Goal: Information Seeking & Learning: Learn about a topic

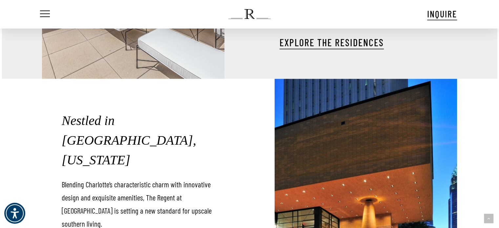
scroll to position [820, 0]
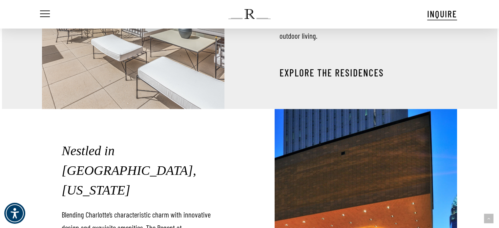
click at [320, 69] on link "EXPLORE THE RESIDENCES" at bounding box center [331, 73] width 104 height 12
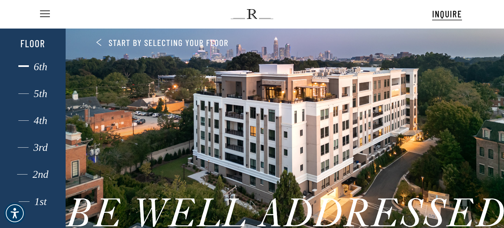
click at [42, 70] on div "6th" at bounding box center [32, 66] width 45 height 9
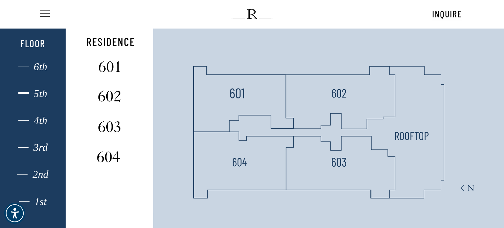
click at [43, 94] on div "5th" at bounding box center [32, 93] width 45 height 9
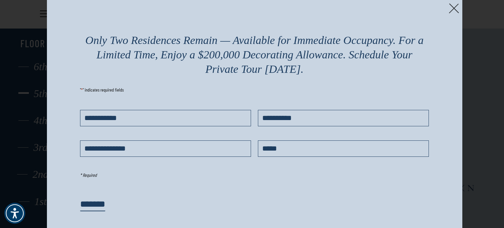
click at [452, 11] on img at bounding box center [454, 8] width 10 height 10
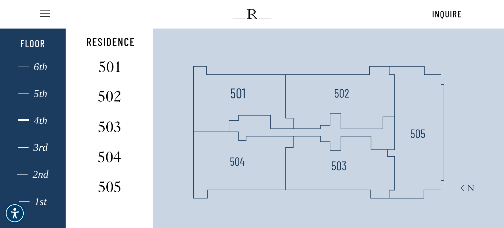
click at [44, 122] on div "4th" at bounding box center [32, 120] width 45 height 9
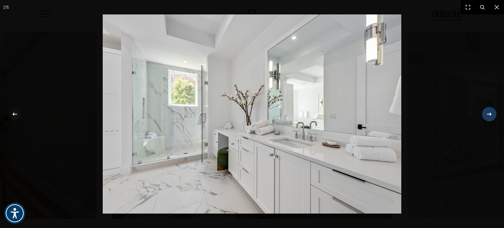
click at [491, 115] on icon at bounding box center [489, 114] width 8 height 8
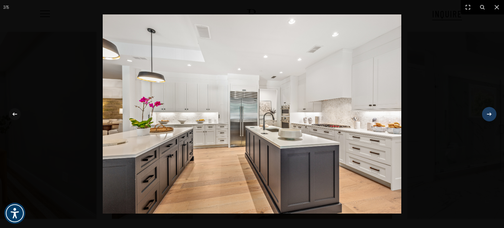
click at [491, 115] on icon at bounding box center [489, 114] width 8 height 8
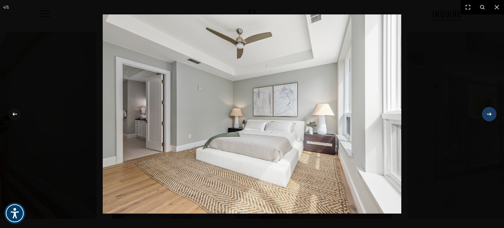
click at [491, 115] on icon at bounding box center [489, 114] width 8 height 8
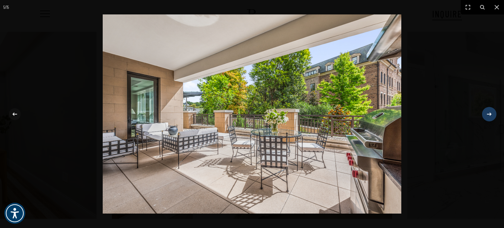
click at [491, 115] on icon at bounding box center [489, 114] width 8 height 8
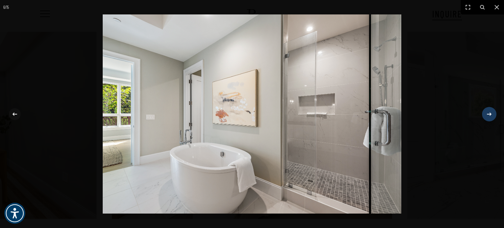
click at [491, 115] on icon at bounding box center [489, 114] width 8 height 8
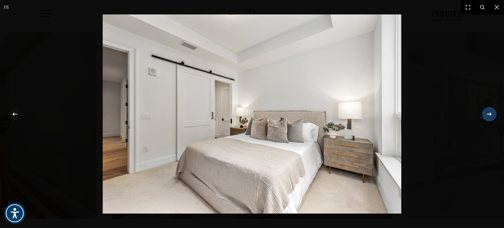
click at [491, 115] on icon at bounding box center [489, 114] width 8 height 8
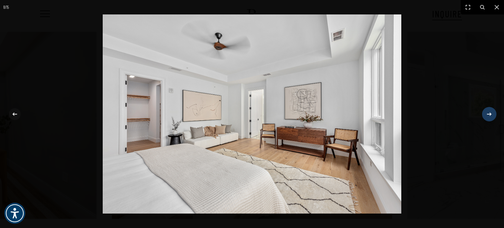
click at [491, 115] on icon at bounding box center [489, 114] width 8 height 8
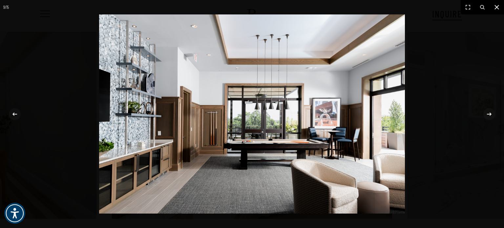
click at [499, 9] on icon at bounding box center [497, 7] width 8 height 8
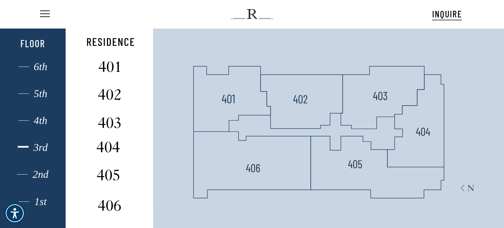
click at [45, 151] on div "3rd" at bounding box center [32, 147] width 45 height 9
click at [39, 172] on div "2nd" at bounding box center [32, 174] width 45 height 9
click at [37, 199] on div "1st" at bounding box center [32, 201] width 45 height 9
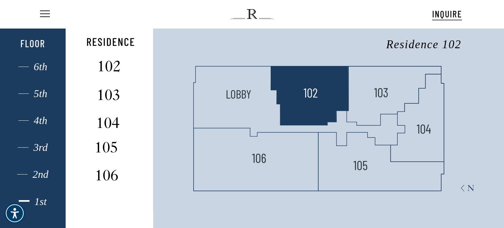
click at [316, 115] on polygon at bounding box center [310, 95] width 78 height 59
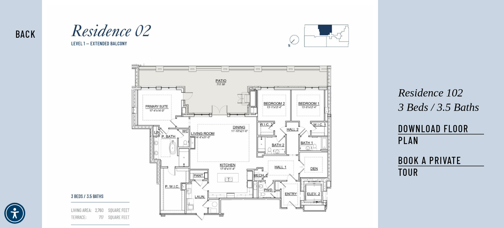
click at [19, 33] on button "Back" at bounding box center [25, 33] width 41 height 15
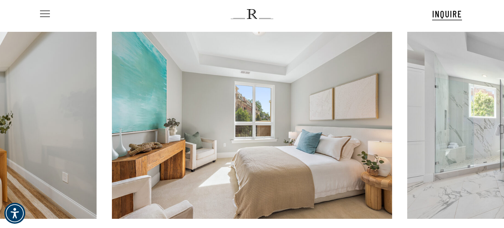
click at [40, 15] on span "Navigation Menu" at bounding box center [45, 13] width 10 height 7
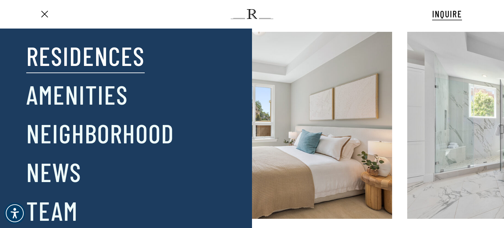
click at [79, 63] on link "Residences" at bounding box center [85, 55] width 118 height 34
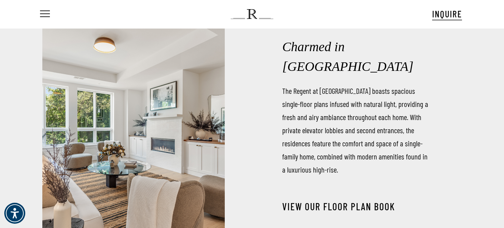
click at [332, 200] on link "View our Floor Plan Book" at bounding box center [338, 206] width 113 height 12
click at [37, 13] on icon "Navigation Menu" at bounding box center [32, 13] width 10 height 1
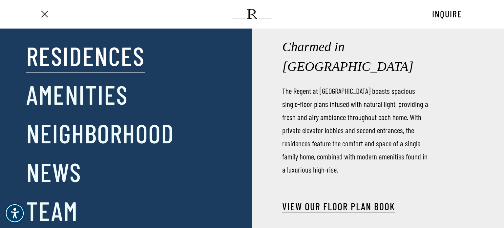
click at [251, 12] on img at bounding box center [252, 14] width 42 height 10
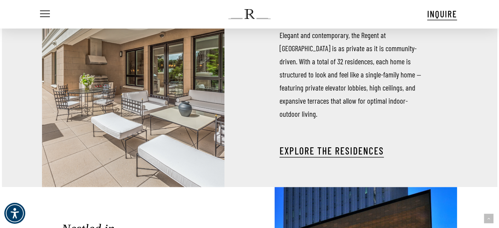
scroll to position [754, 0]
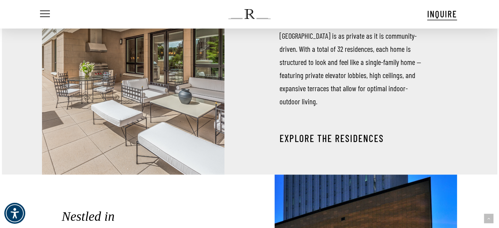
click at [314, 134] on link "EXPLORE THE RESIDENCES" at bounding box center [331, 138] width 104 height 12
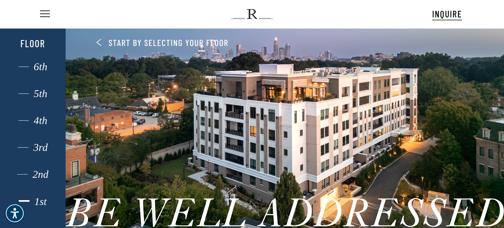
click at [38, 202] on div "1st" at bounding box center [32, 201] width 45 height 9
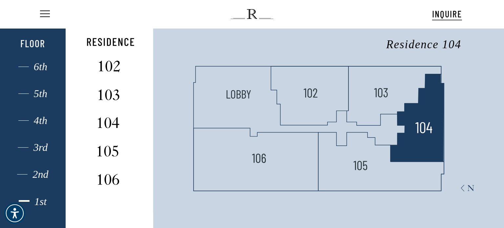
click at [418, 135] on img at bounding box center [423, 127] width 17 height 17
